Goal: Transaction & Acquisition: Purchase product/service

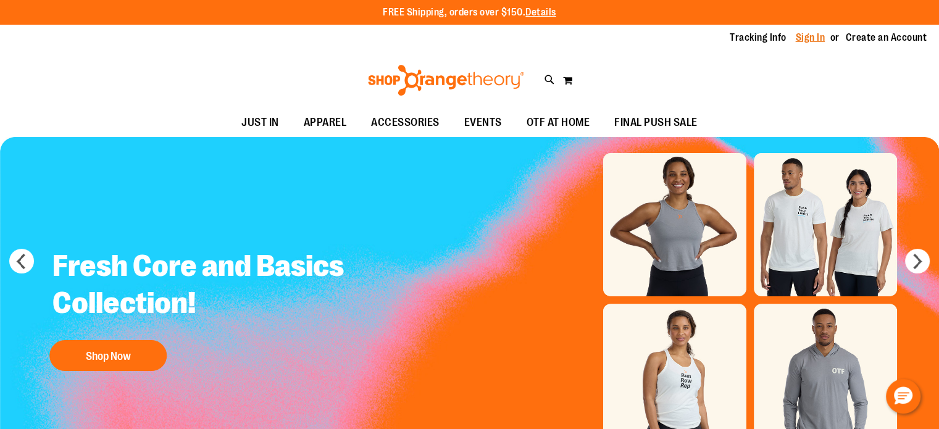
click at [804, 40] on link "Sign In" at bounding box center [811, 38] width 30 height 14
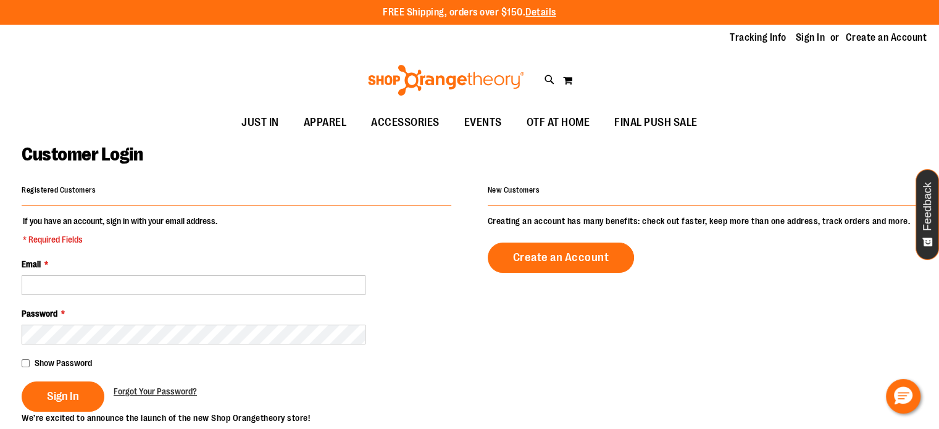
click at [270, 299] on fieldset "If you have an account, sign in with your email address. * Required Fields Emai…" at bounding box center [237, 313] width 430 height 197
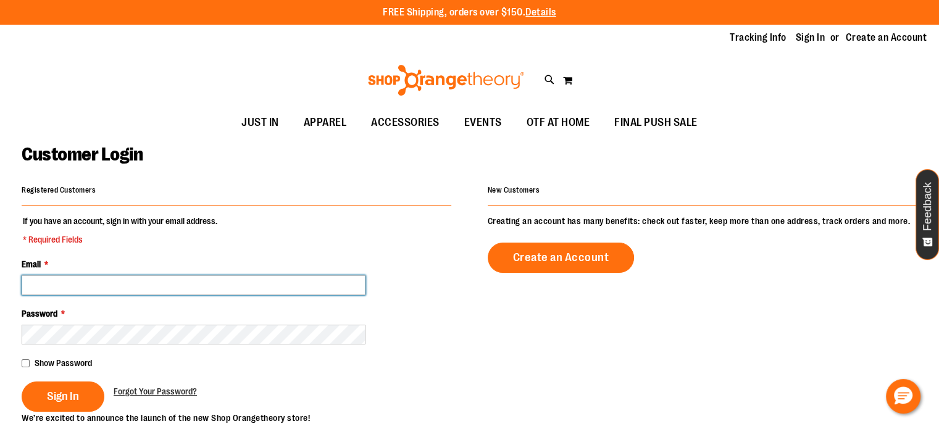
click at [288, 286] on input "Email *" at bounding box center [194, 285] width 344 height 20
type input "**********"
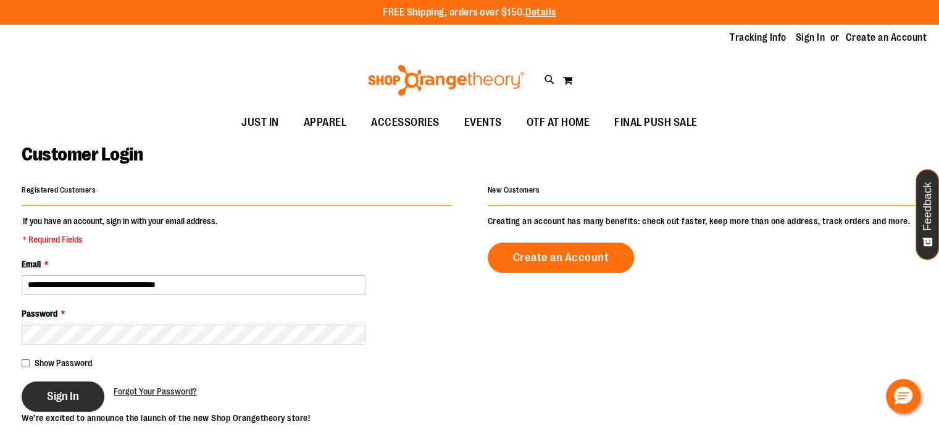
click at [85, 391] on button "Sign In" at bounding box center [63, 397] width 83 height 30
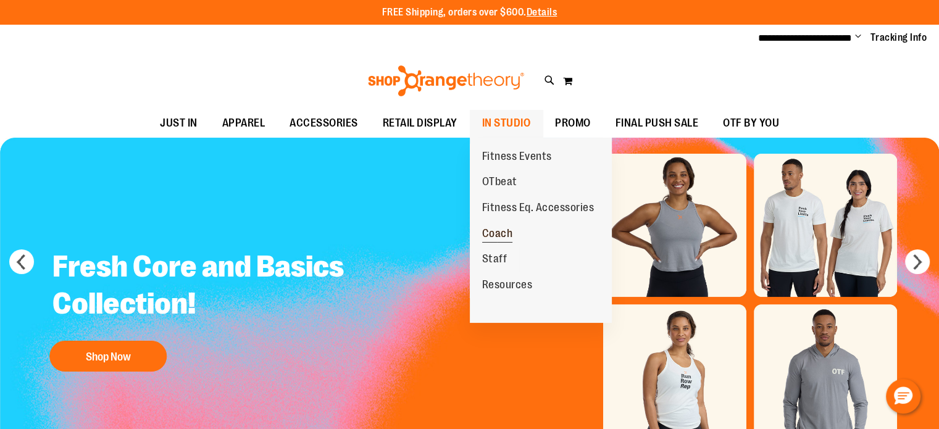
click at [504, 233] on span "Coach" at bounding box center [497, 234] width 31 height 15
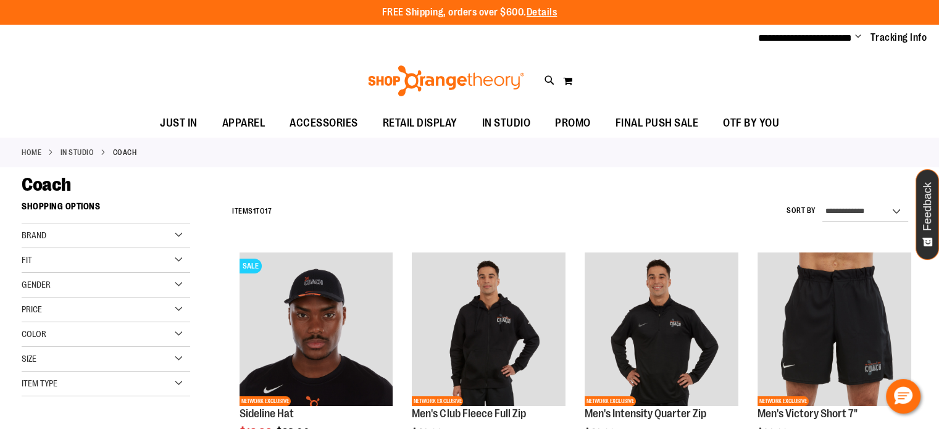
click at [754, 99] on div "Toggle Nav Search Popular Suggestions Advanced Search" at bounding box center [469, 80] width 939 height 57
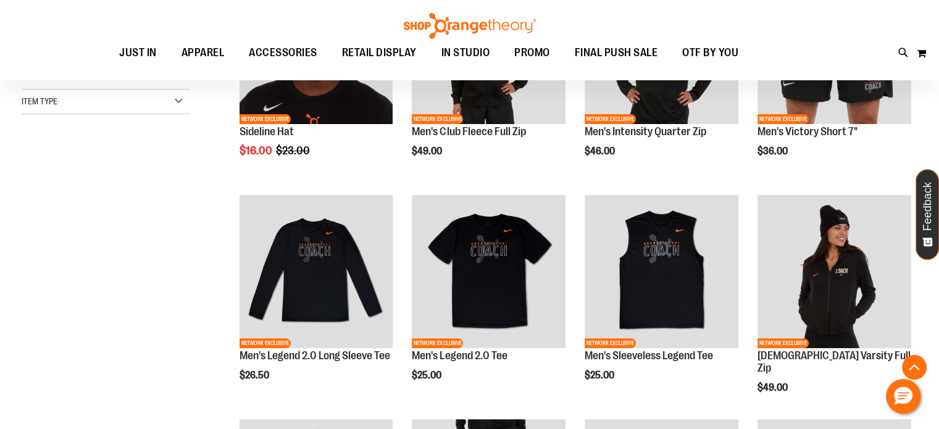
scroll to position [282, 0]
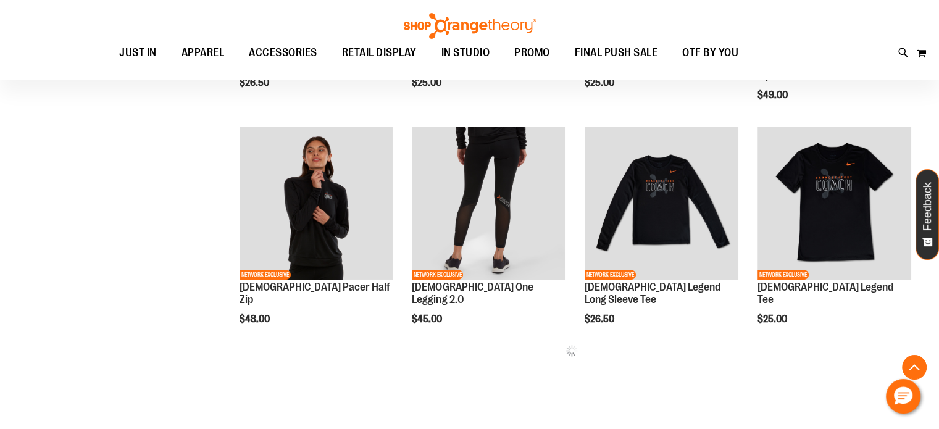
scroll to position [575, 0]
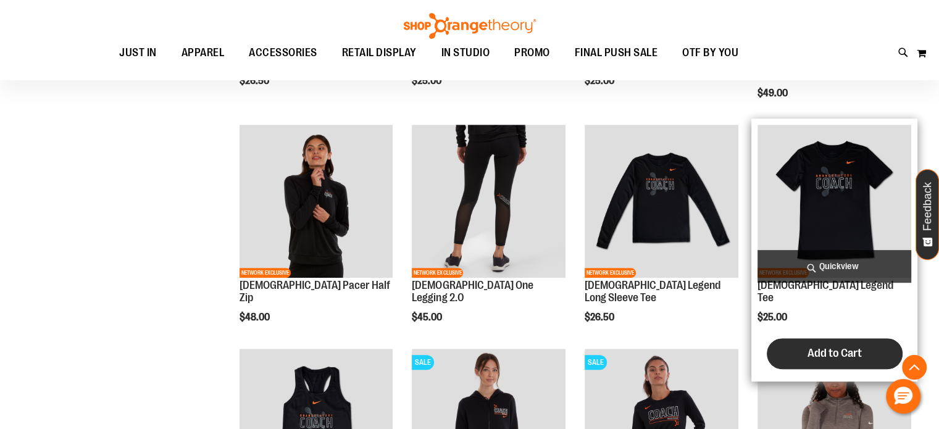
click at [838, 346] on span "Add to Cart" at bounding box center [834, 353] width 54 height 14
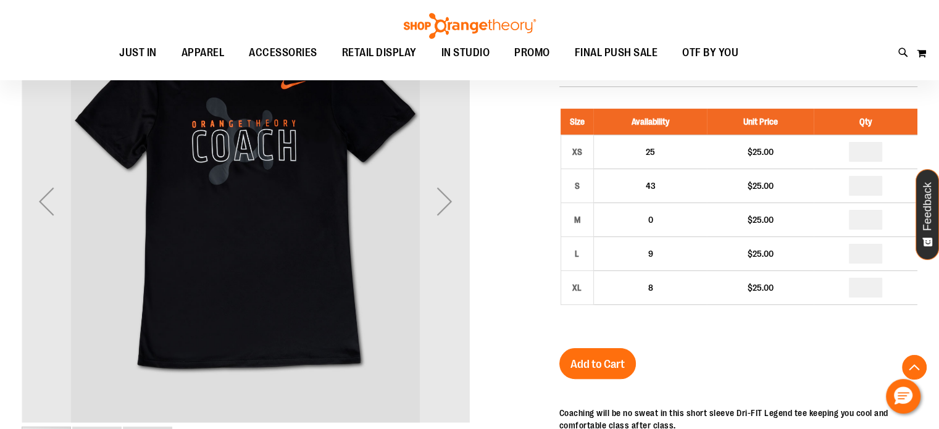
scroll to position [251, 0]
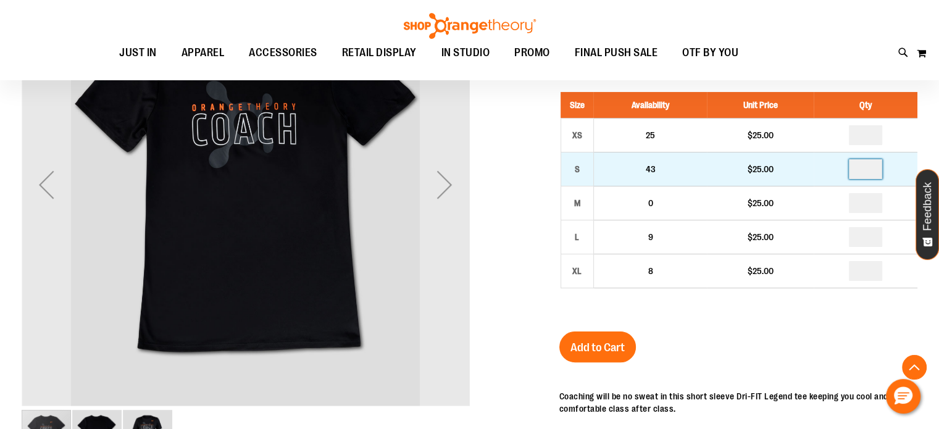
click at [871, 166] on input "number" at bounding box center [865, 169] width 33 height 20
type input "*"
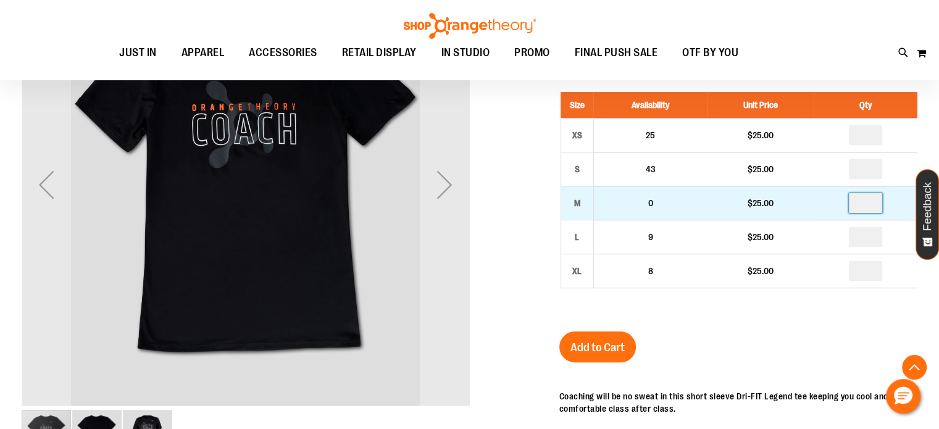
click at [875, 203] on input "number" at bounding box center [865, 203] width 33 height 20
type input "*"
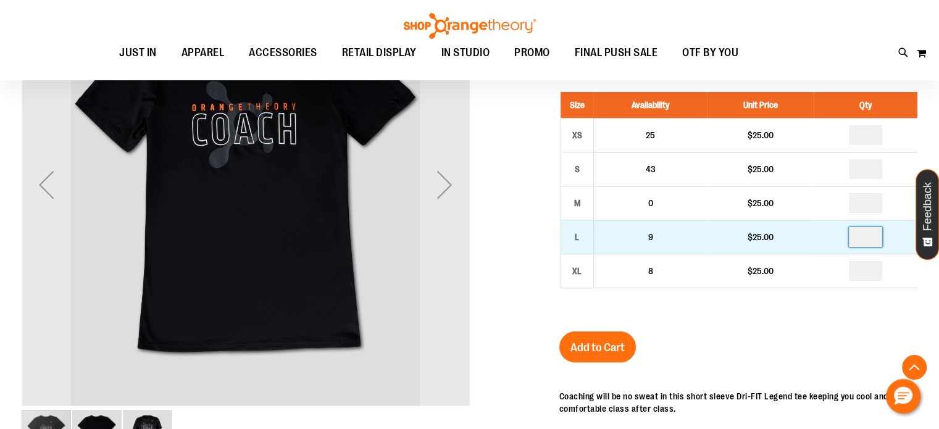
click at [874, 238] on input "number" at bounding box center [865, 237] width 33 height 20
type input "*"
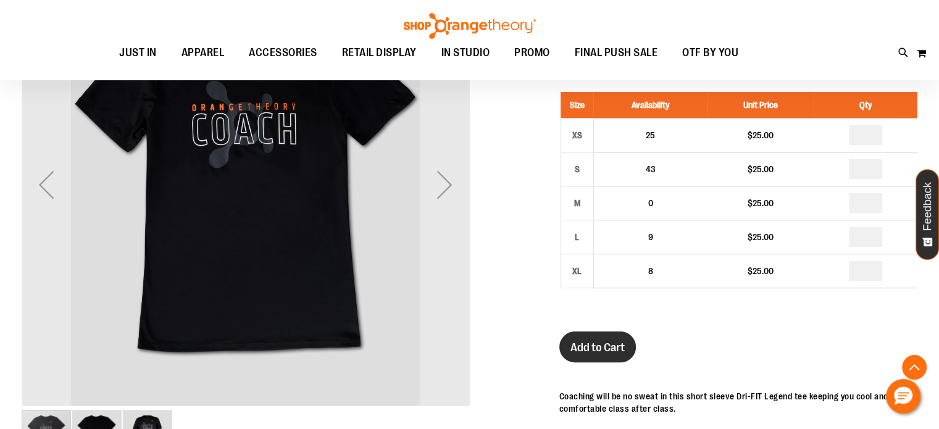
click at [607, 341] on span "Add to Cart" at bounding box center [597, 348] width 54 height 14
